Goal: Find contact information: Find contact information

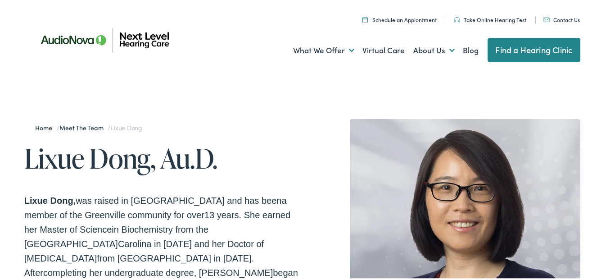
drag, startPoint x: 191, startPoint y: 96, endPoint x: 517, endPoint y: 84, distance: 325.9
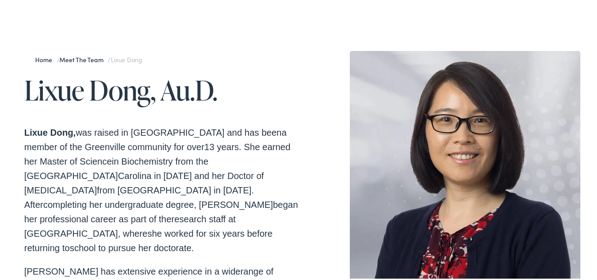
scroll to position [67, 0]
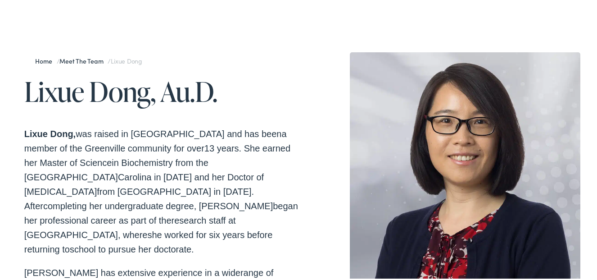
click at [181, 185] on span "from [GEOGRAPHIC_DATA] in [DATE]. After" at bounding box center [139, 197] width 230 height 24
click at [144, 165] on span "in Biochemistry from the [GEOGRAPHIC_DATA]" at bounding box center [116, 168] width 184 height 24
click at [293, 156] on p "Lixue Dong, was raised in [GEOGRAPHIC_DATA] and has been a member of the Greenv…" at bounding box center [163, 190] width 278 height 130
click at [67, 227] on p "Lixue Dong, was raised in [GEOGRAPHIC_DATA] and has been a member of the Greenv…" at bounding box center [163, 190] width 278 height 130
drag, startPoint x: 531, startPoint y: 36, endPoint x: 593, endPoint y: 57, distance: 66.0
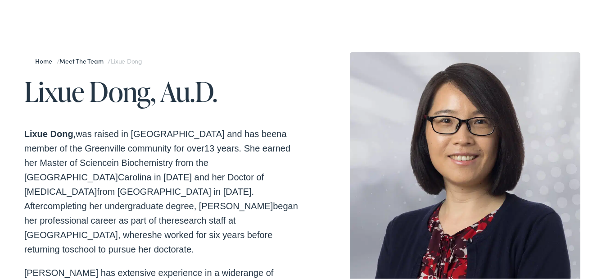
click at [533, 39] on div "Home / Meet the Team / Lixue [PERSON_NAME], Au.D. [PERSON_NAME], was raised in …" at bounding box center [302, 230] width 605 height 451
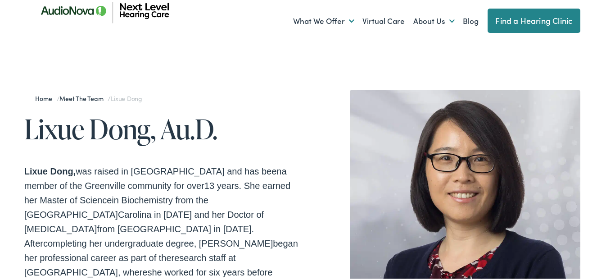
scroll to position [0, 0]
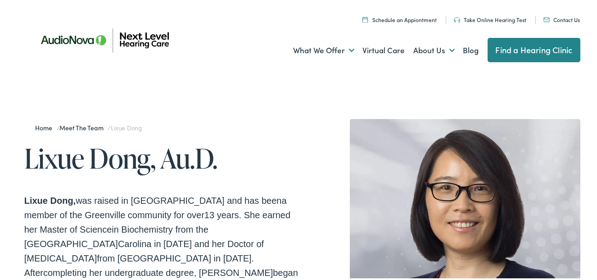
click at [559, 18] on link "Contact Us" at bounding box center [562, 18] width 36 height 8
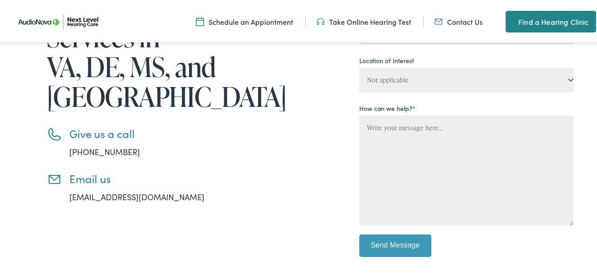
scroll to position [222, 0]
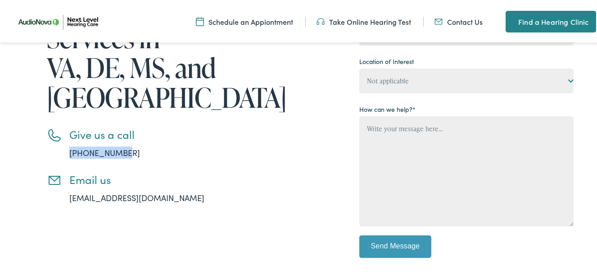
drag, startPoint x: 83, startPoint y: 91, endPoint x: 50, endPoint y: 95, distance: 33.1
click at [50, 126] on li "Give us a call 888-480-2052" at bounding box center [173, 141] width 252 height 31
copy link "888-480-2052"
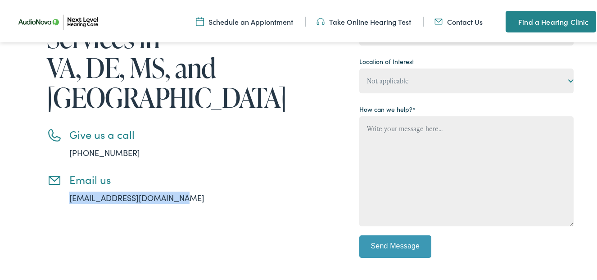
drag, startPoint x: 200, startPoint y: 140, endPoint x: 66, endPoint y: 149, distance: 135.0
click at [66, 149] on div "Contact us for Hearing Aids and Audiology Services in VA, DE, MS, and NC Give u…" at bounding box center [161, 90] width 275 height 362
copy link "info@nextlevelhearing.com"
click at [184, 210] on div "Contact us for Hearing Aids and Audiology Services in VA, DE, MS, and NC Give u…" at bounding box center [161, 90] width 275 height 362
